Goal: Check status: Check status

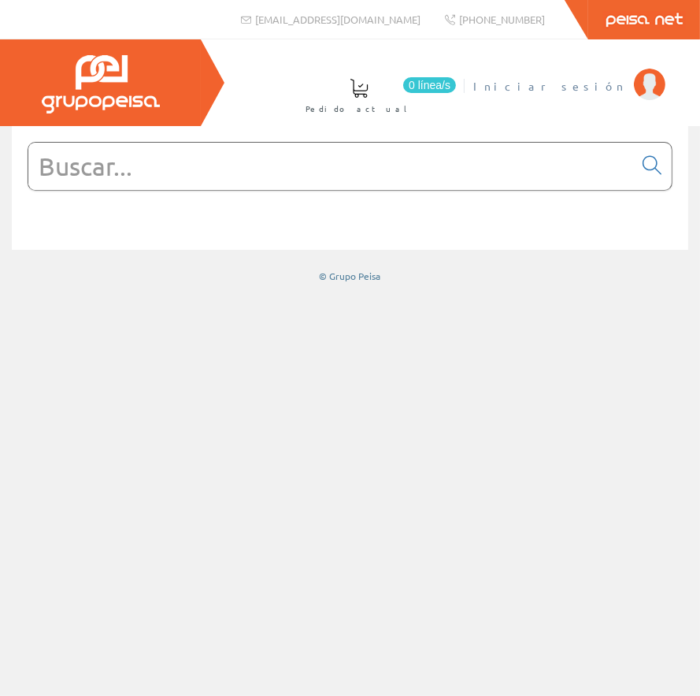
click at [596, 91] on span "Iniciar sesión" at bounding box center [549, 86] width 153 height 16
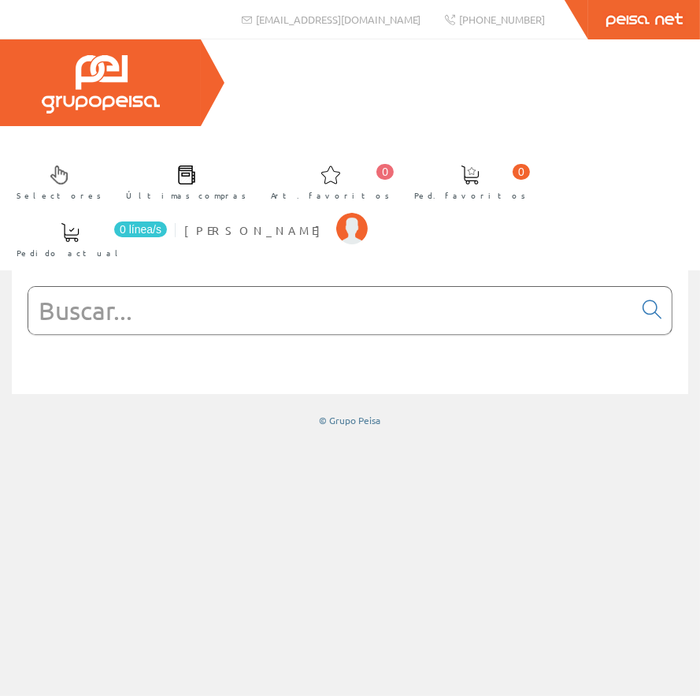
click at [652, 7] on link "Peisa Net" at bounding box center [644, 19] width 112 height 39
click at [329, 222] on span "MORANT PASCUAL TONI S.L.U" at bounding box center [256, 230] width 144 height 16
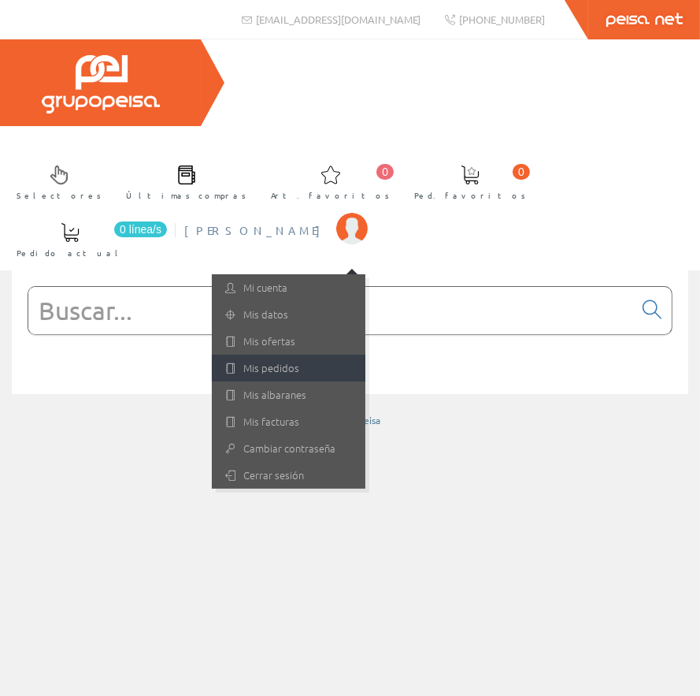
click at [366, 355] on link "Mis pedidos" at bounding box center [289, 368] width 154 height 27
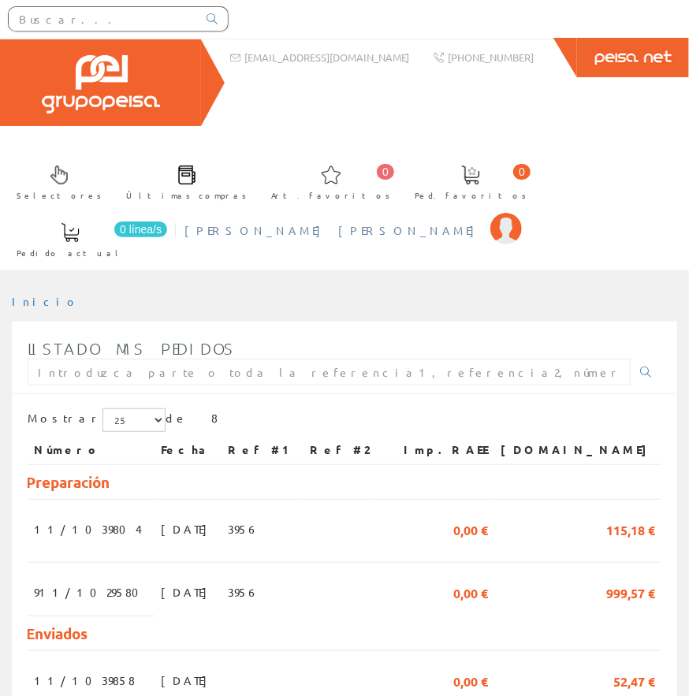
click at [525, 210] on li "[PERSON_NAME] [PERSON_NAME] Mi cuenta Mis datos Mis ofertas Mis pedidos Mis alb…" at bounding box center [352, 240] width 344 height 61
click at [482, 222] on span "[PERSON_NAME] [PERSON_NAME]" at bounding box center [333, 230] width 298 height 16
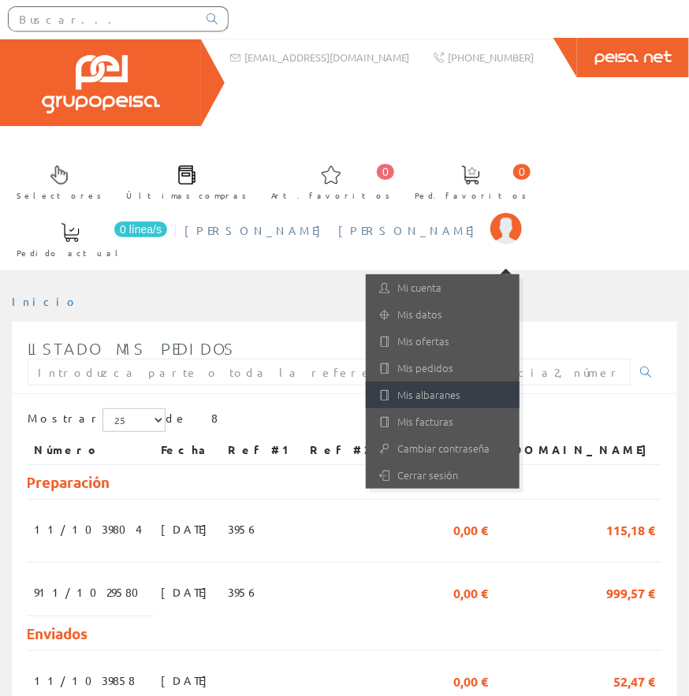
click at [519, 381] on link "Mis albaranes" at bounding box center [443, 394] width 154 height 27
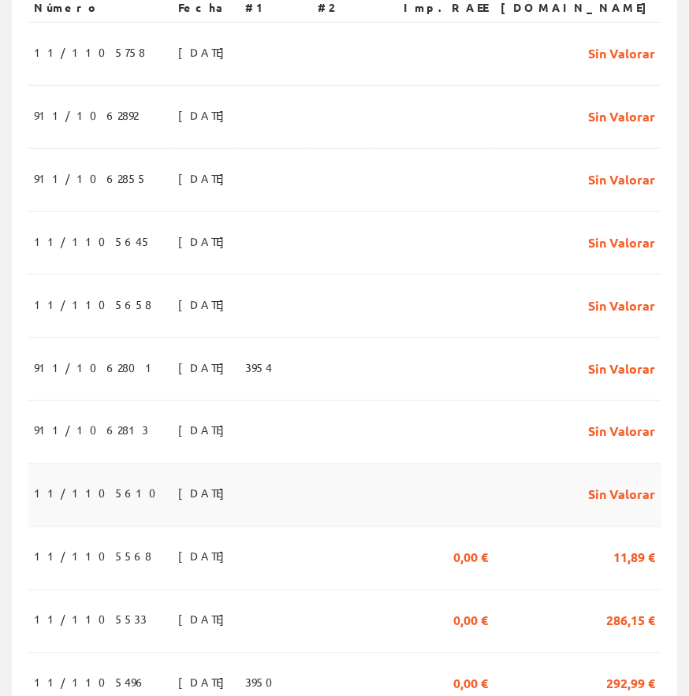
scroll to position [551, 0]
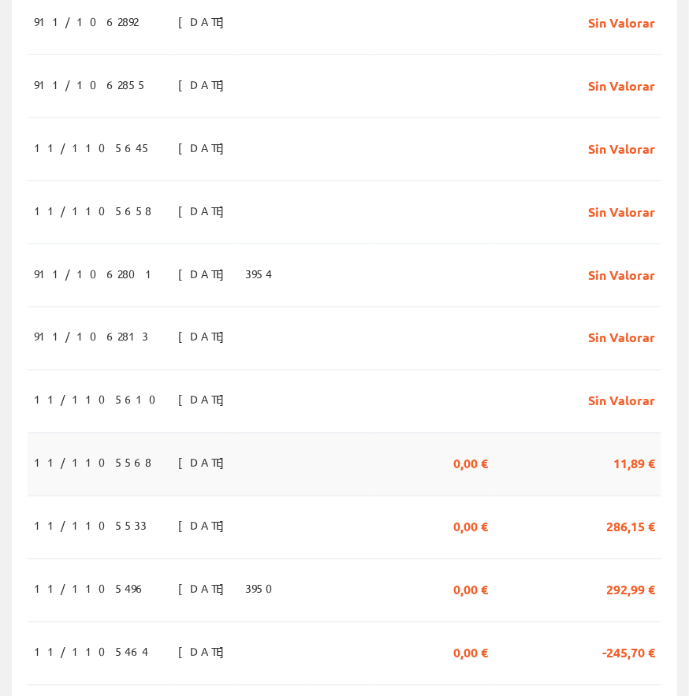
click at [61, 449] on span "11/1105568" at bounding box center [92, 462] width 117 height 27
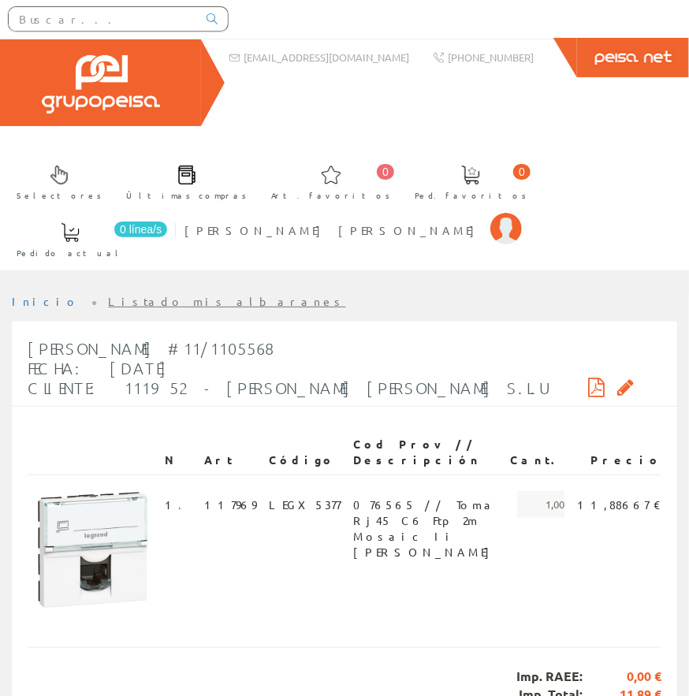
click at [132, 294] on link "Listado mis albaranes" at bounding box center [227, 301] width 237 height 14
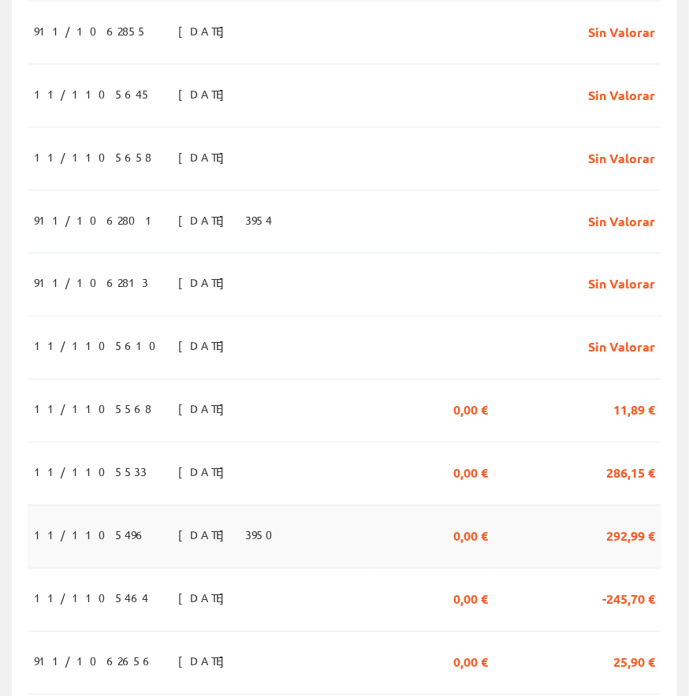
scroll to position [630, 0]
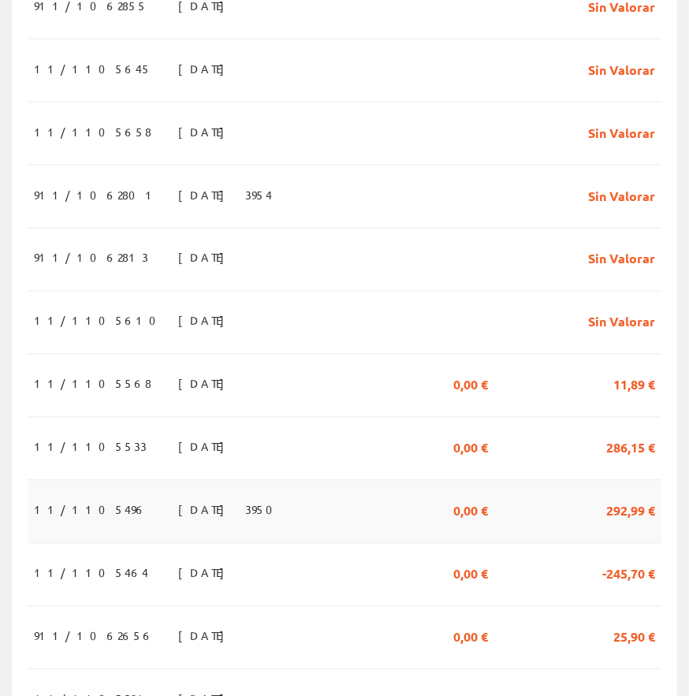
click at [60, 496] on span "11/1105496" at bounding box center [90, 509] width 113 height 27
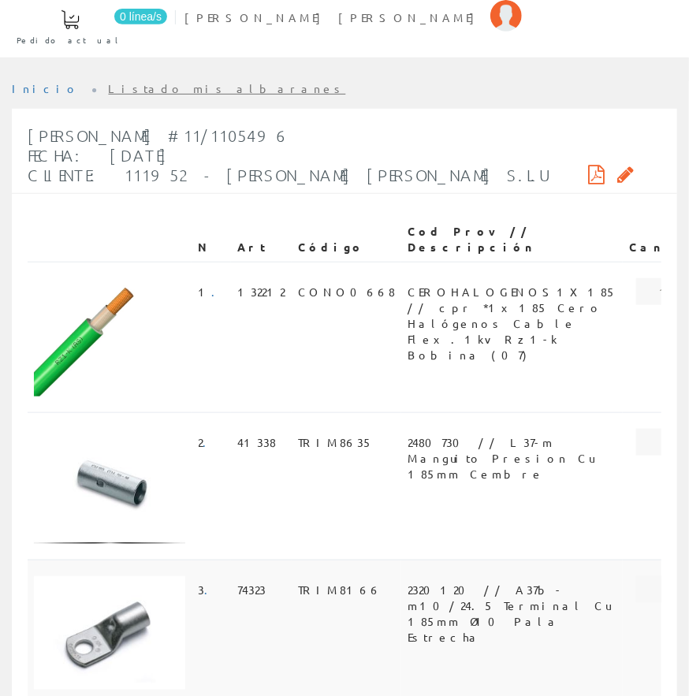
scroll to position [236, 0]
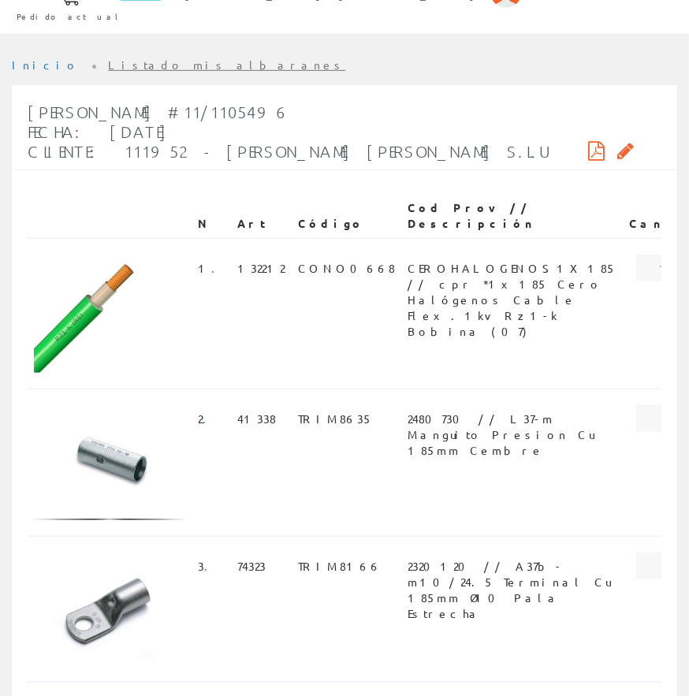
click at [121, 58] on link "Listado mis albaranes" at bounding box center [227, 65] width 237 height 14
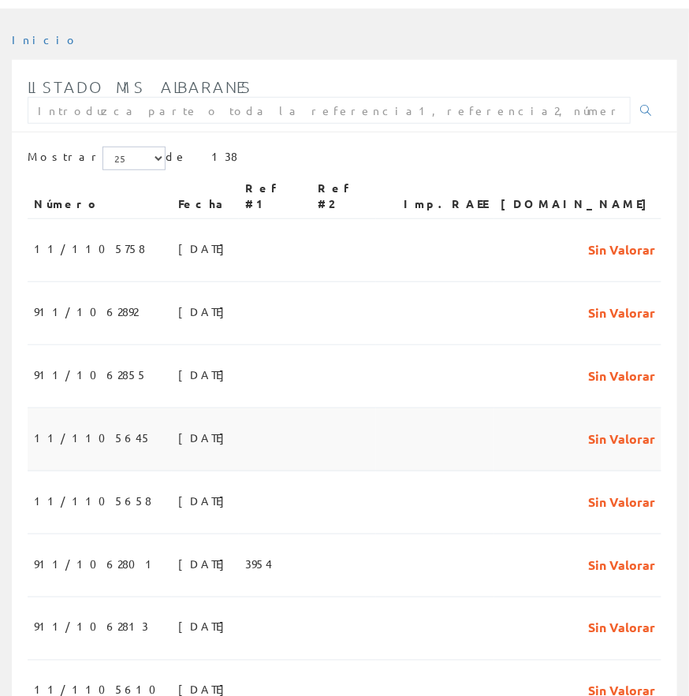
scroll to position [236, 0]
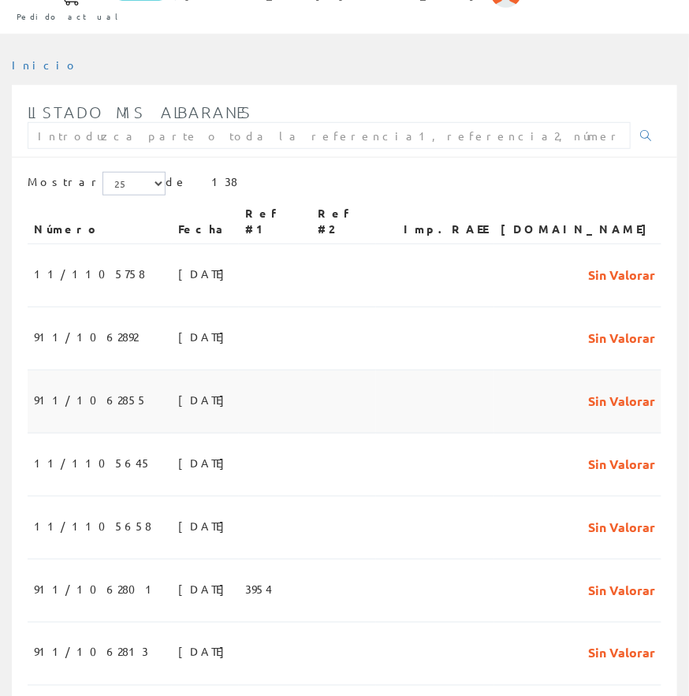
click at [67, 386] on span "911/1062855" at bounding box center [90, 399] width 113 height 27
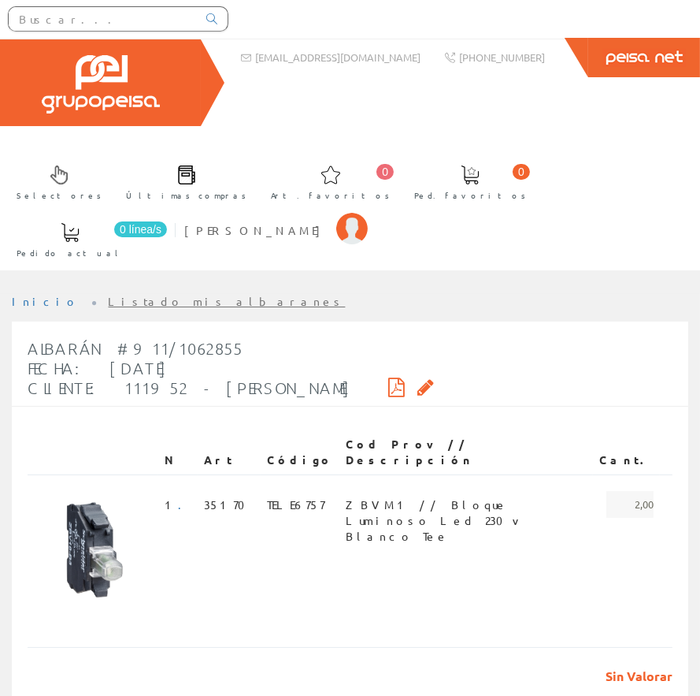
click at [139, 294] on link "Listado mis albaranes" at bounding box center [227, 301] width 237 height 14
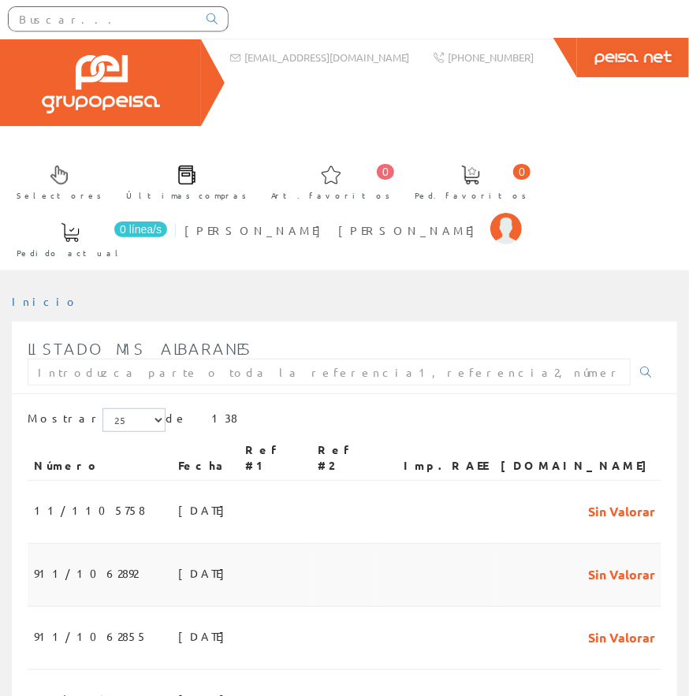
click at [87, 559] on span "911/1062892" at bounding box center [86, 572] width 104 height 27
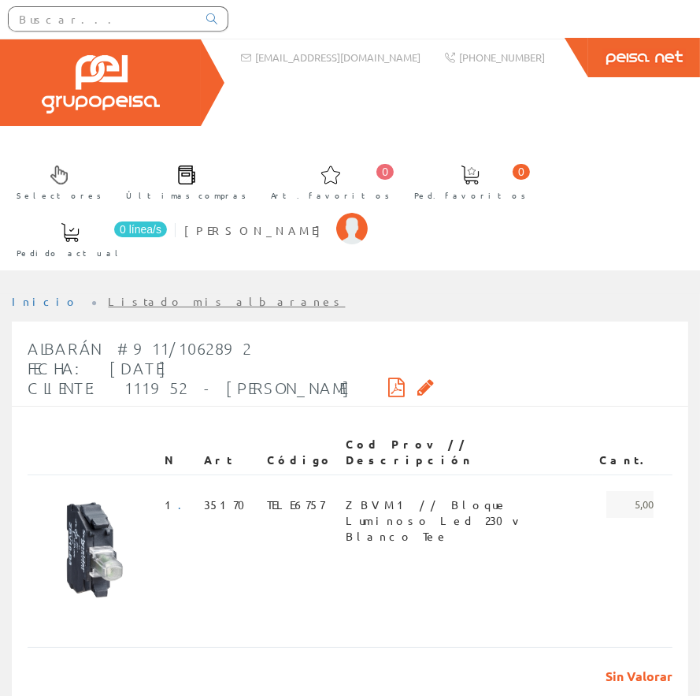
click at [148, 294] on link "Listado mis albaranes" at bounding box center [227, 301] width 237 height 14
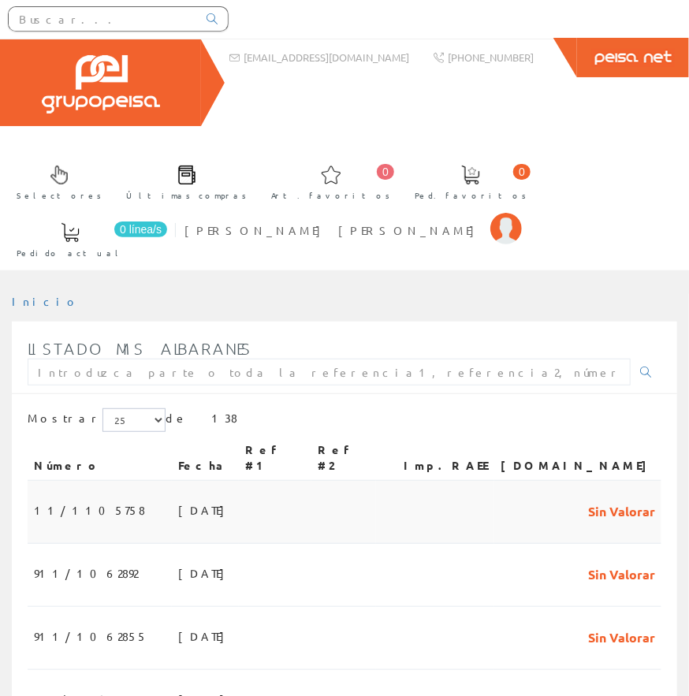
click at [85, 496] on span "11/1105758" at bounding box center [89, 509] width 111 height 27
click at [525, 112] on div "Selectores Últimas compras 0 0" at bounding box center [344, 154] width 689 height 231
